Goal: Transaction & Acquisition: Obtain resource

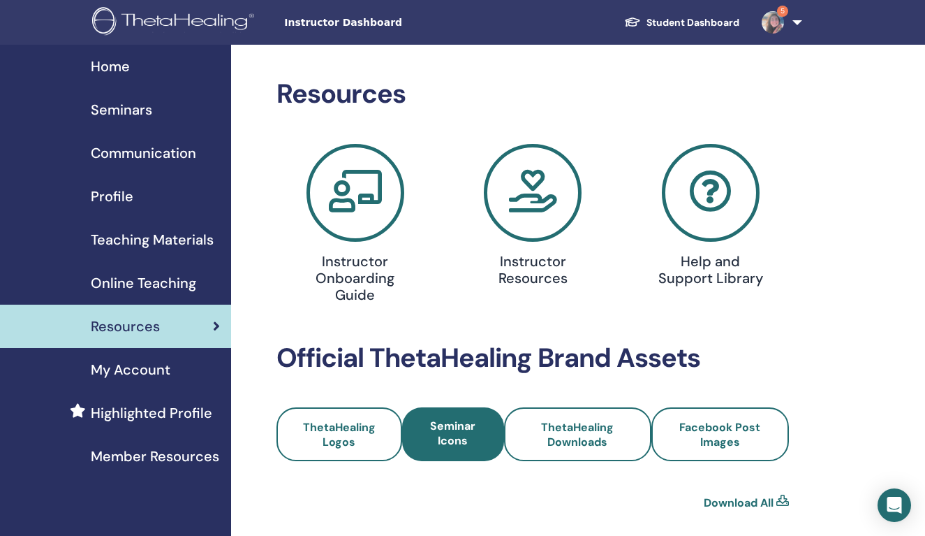
scroll to position [185, 0]
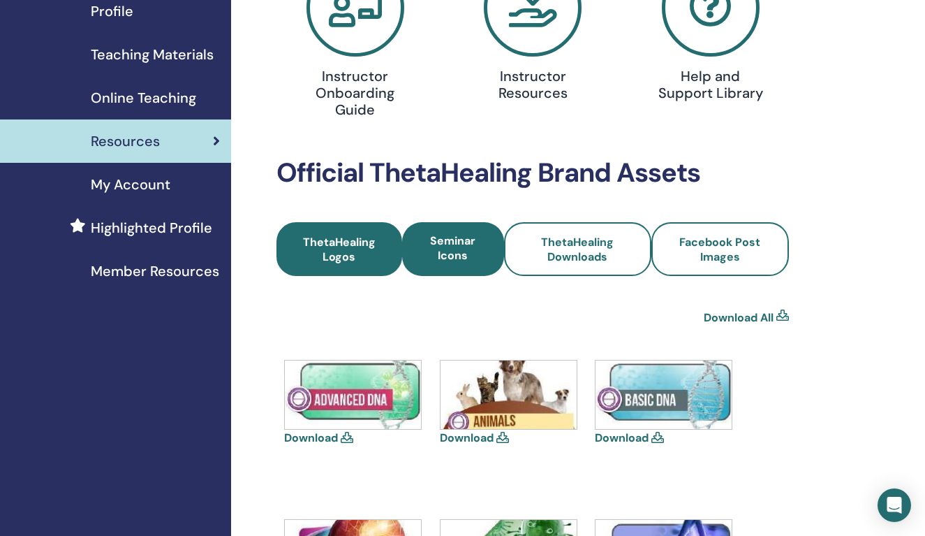
click at [330, 251] on span "ThetaHealing Logos" at bounding box center [338, 249] width 87 height 29
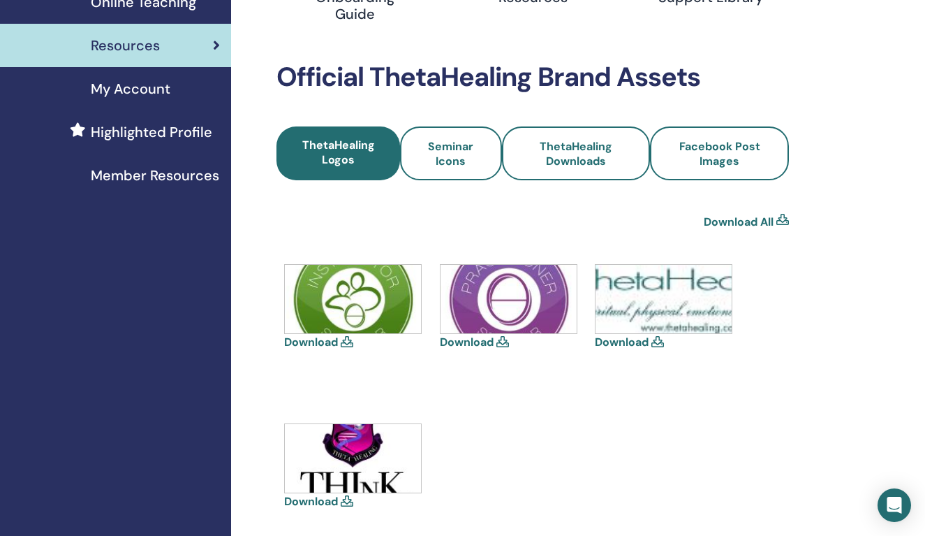
scroll to position [282, 0]
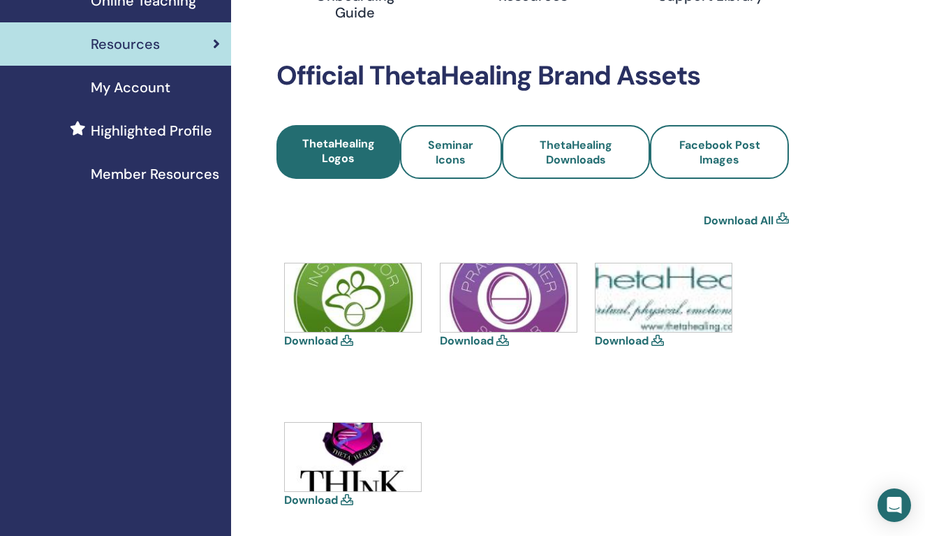
click at [642, 342] on link "Download" at bounding box center [622, 340] width 54 height 15
click at [308, 500] on link "Download" at bounding box center [311, 499] width 54 height 15
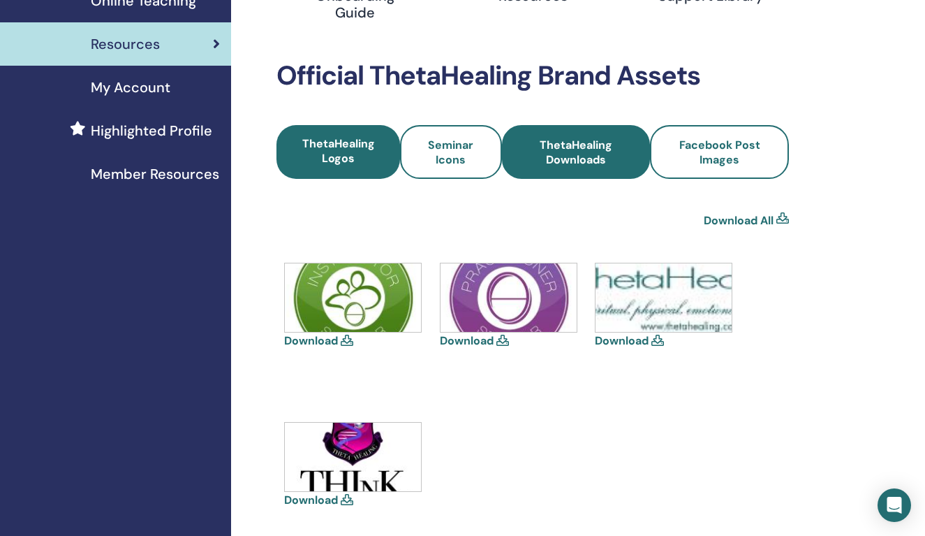
click at [594, 154] on span "ThetaHealing Downloads" at bounding box center [576, 152] width 111 height 29
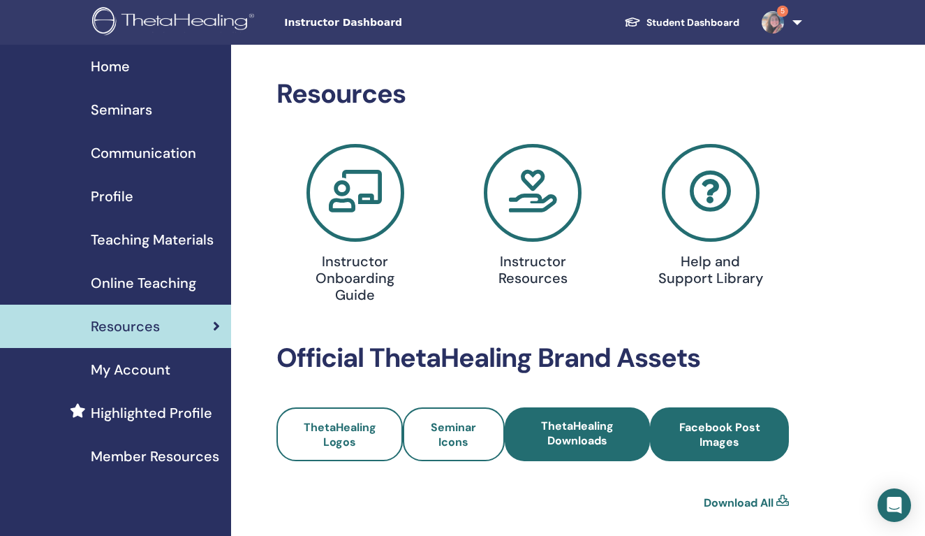
click at [744, 445] on span "Facebook Post Images" at bounding box center [719, 434] width 101 height 29
